Goal: Information Seeking & Learning: Learn about a topic

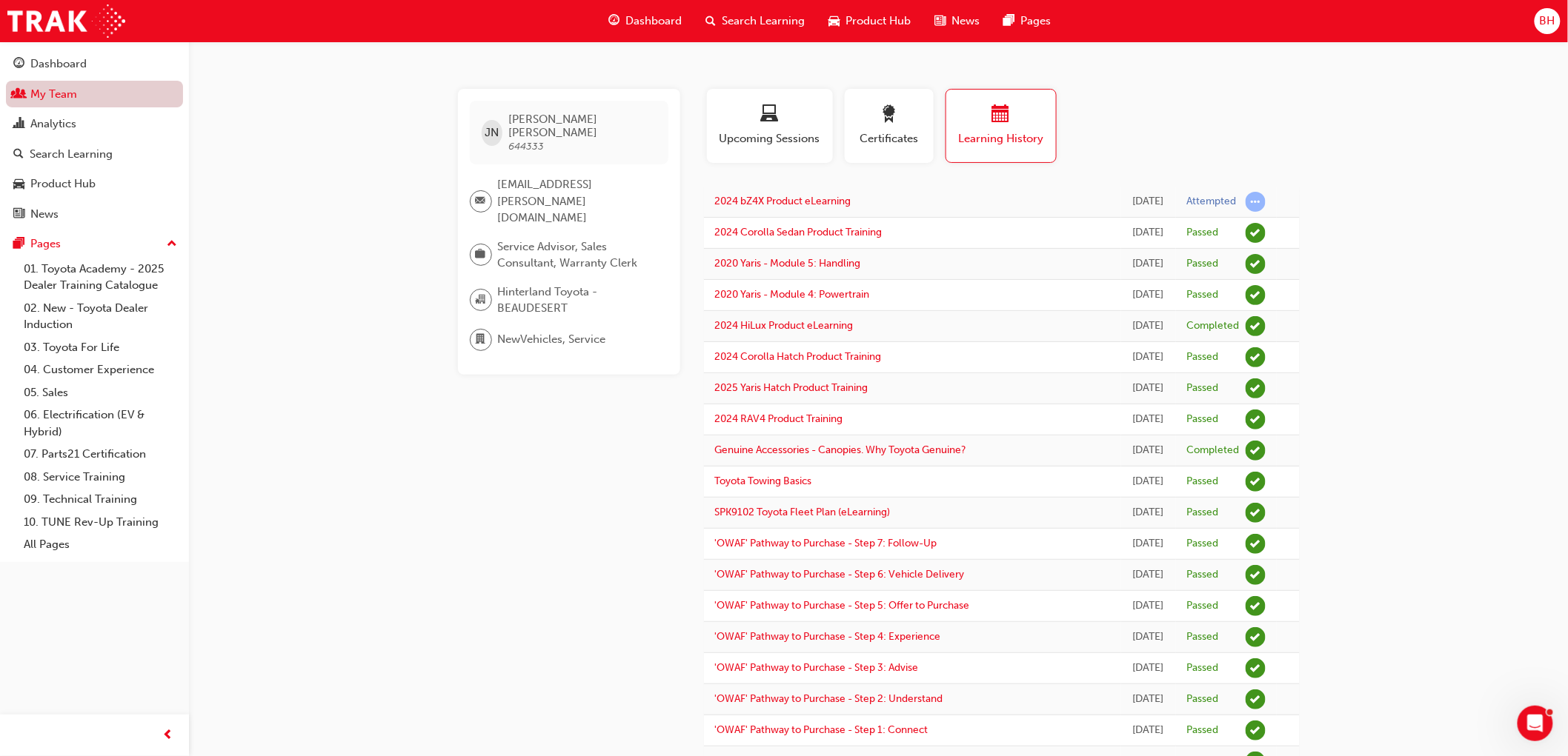
click at [62, 88] on link "My Team" at bounding box center [95, 94] width 177 height 27
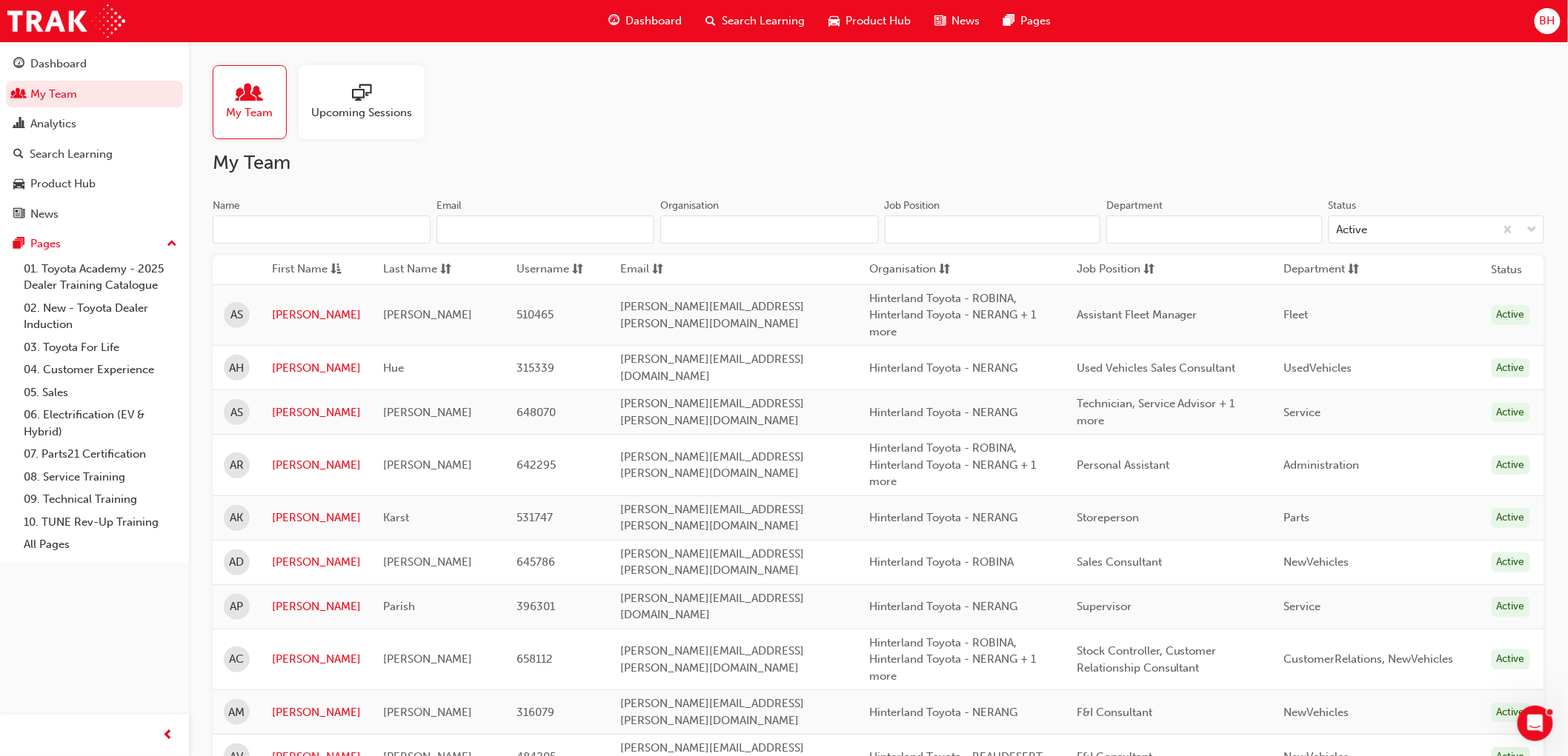
click at [254, 222] on input "Name" at bounding box center [321, 230] width 218 height 28
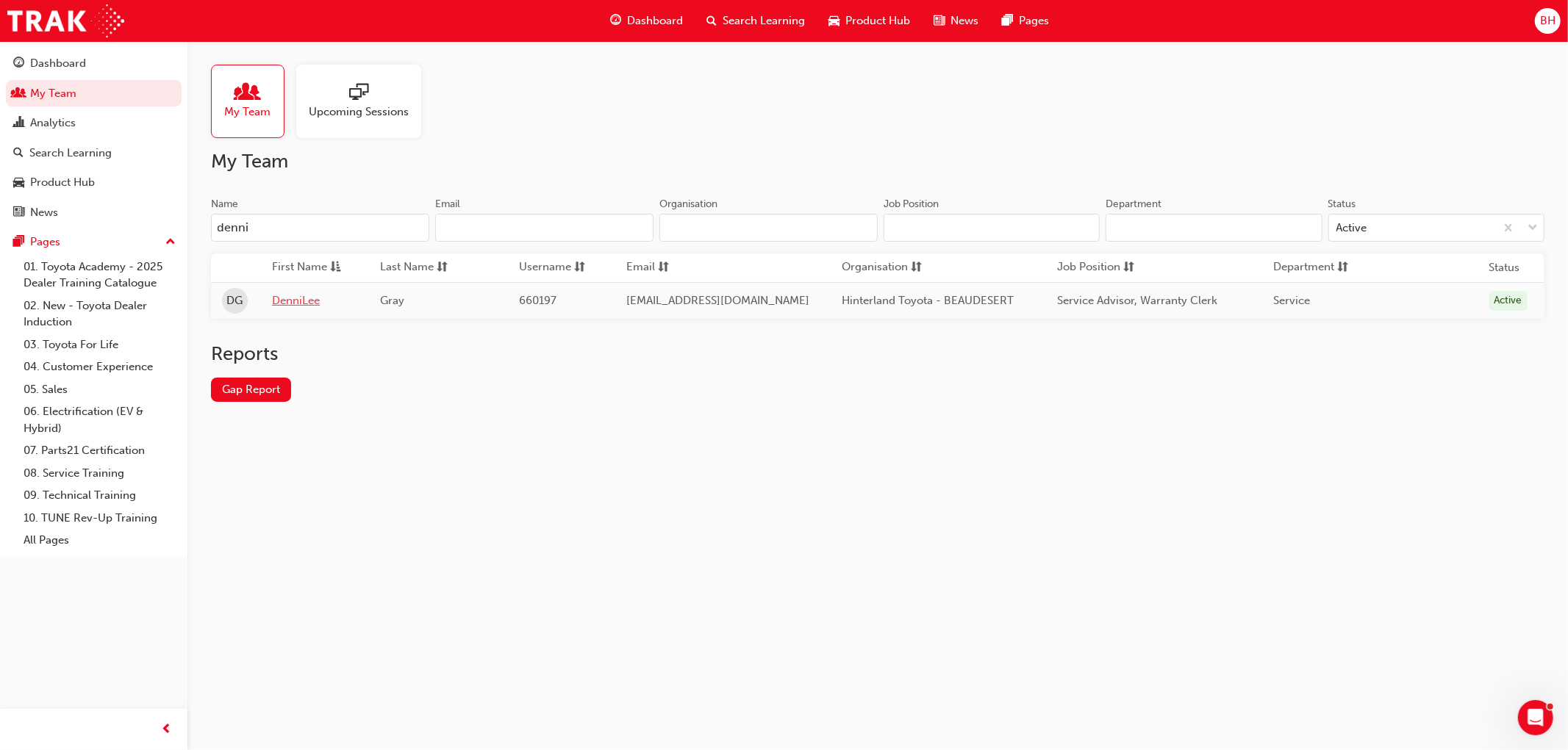
type input "denni"
click at [302, 305] on link "DenniLee" at bounding box center [315, 301] width 86 height 17
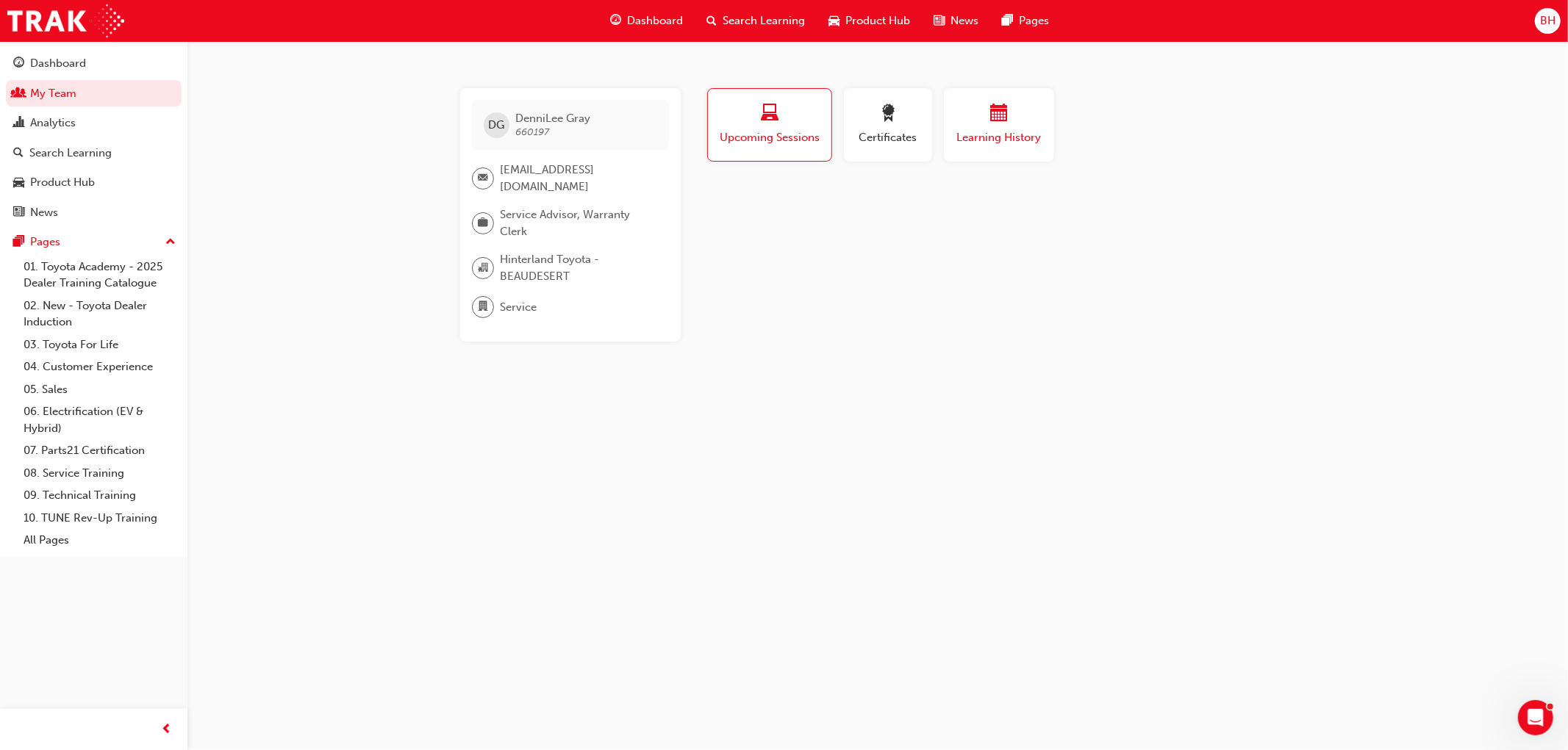
click at [970, 132] on span "Learning History" at bounding box center [998, 138] width 88 height 17
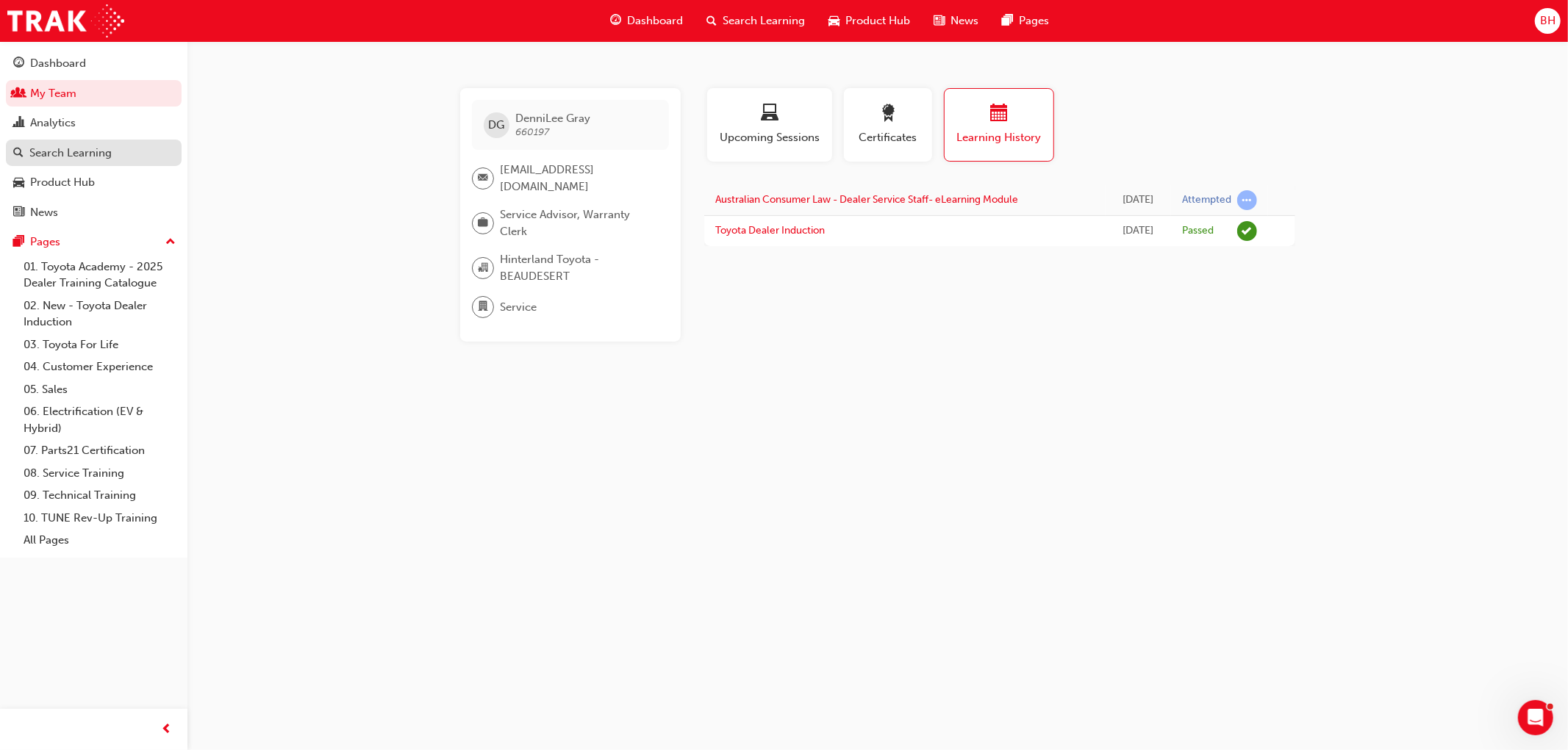
click at [72, 149] on div "Search Learning" at bounding box center [71, 153] width 82 height 17
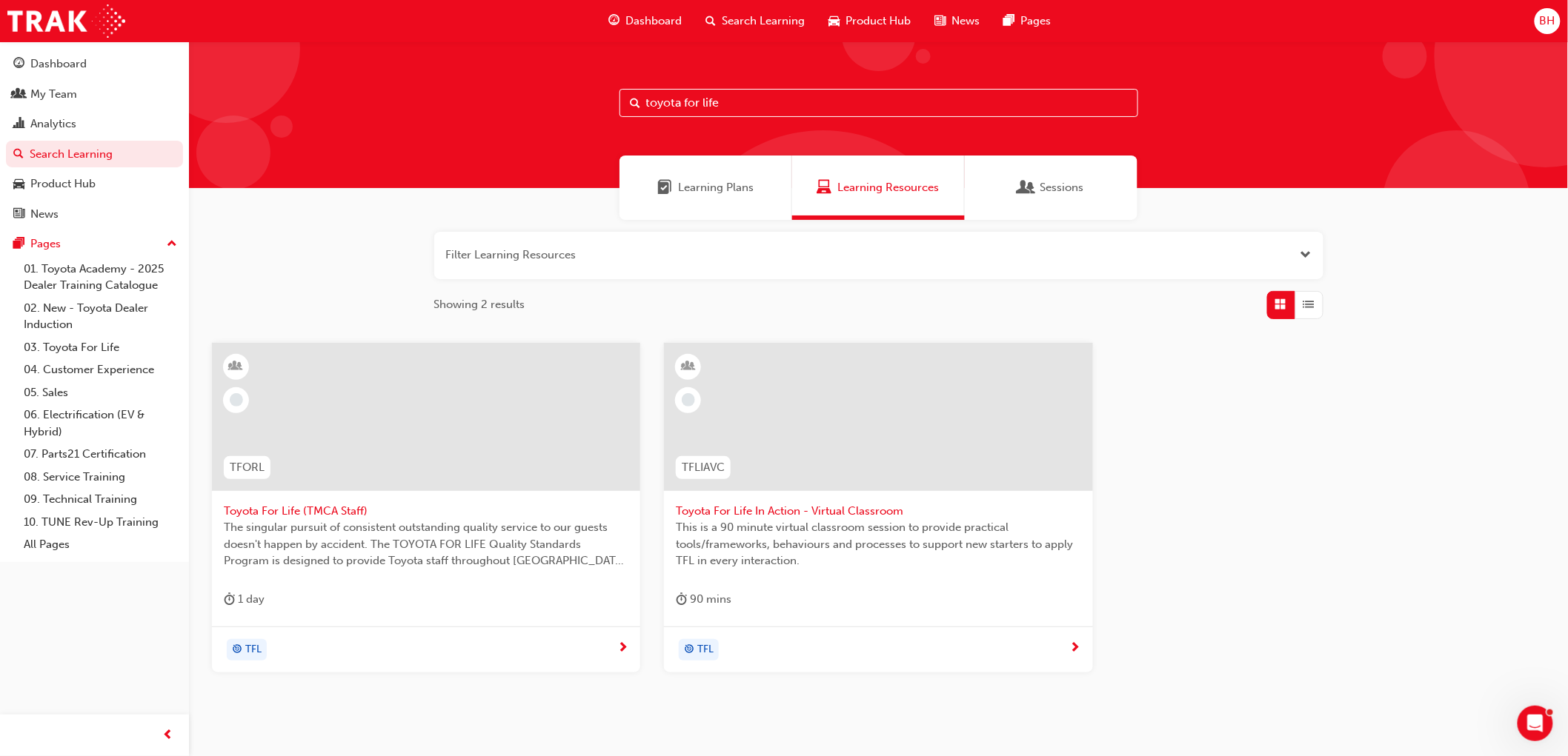
click at [813, 541] on span "This is a 90 minute virtual classroom session to provide practical tools/framew…" at bounding box center [878, 544] width 404 height 50
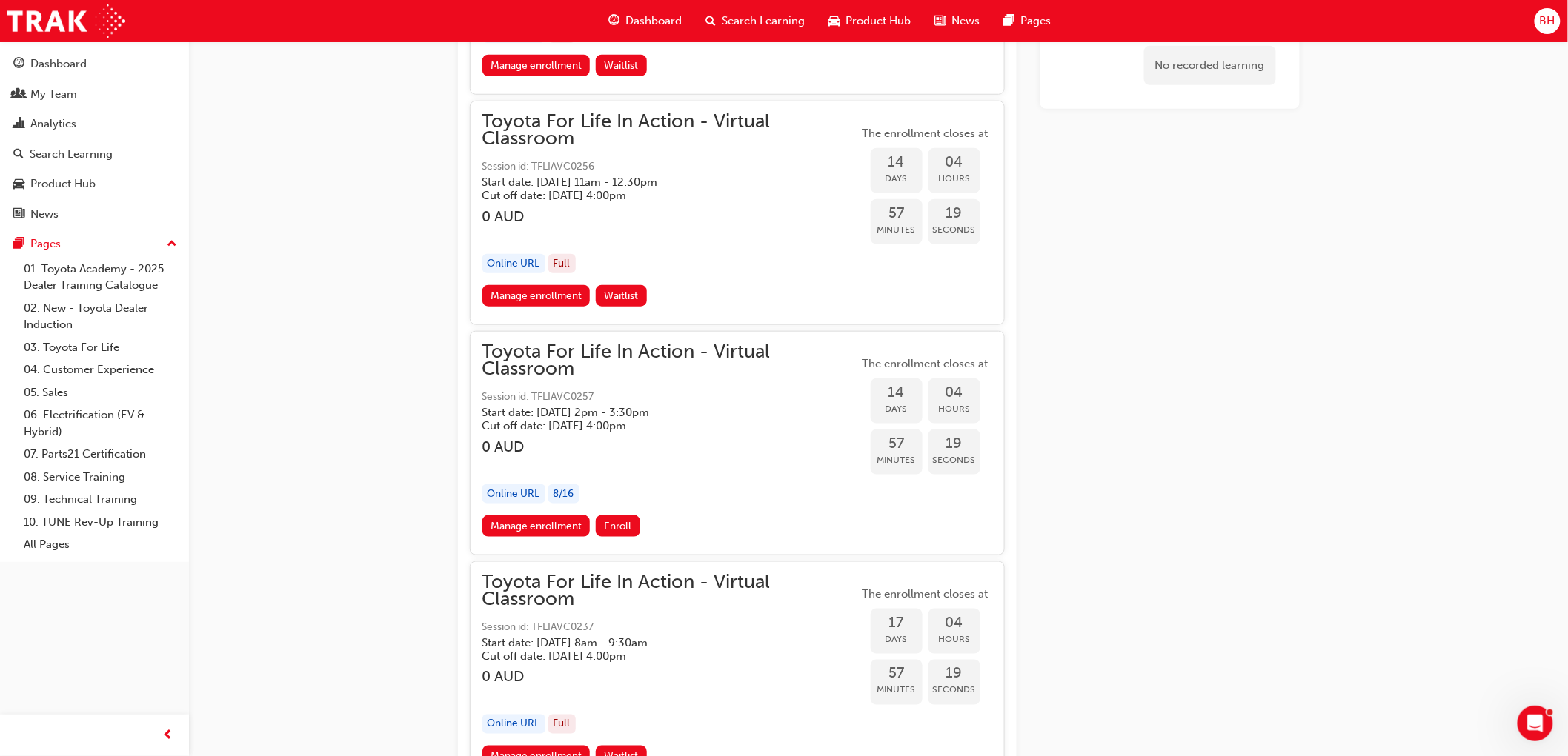
scroll to position [7595, 0]
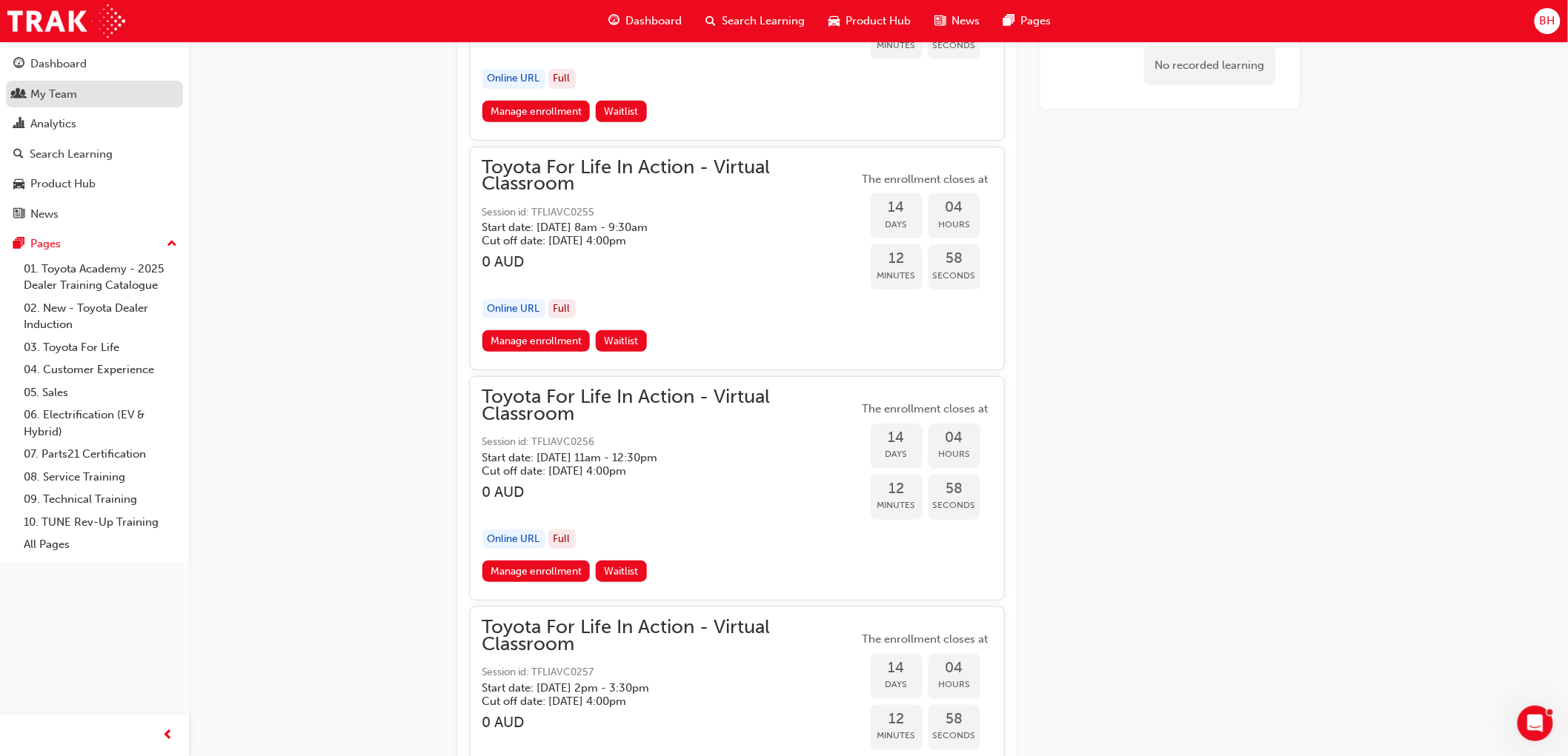
scroll to position [7101, 0]
